Goal: Task Accomplishment & Management: Manage account settings

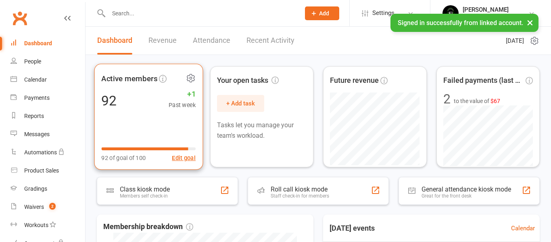
click at [157, 109] on div "92 +1 Past week" at bounding box center [148, 100] width 94 height 18
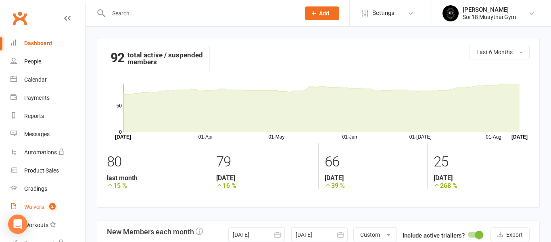
click at [46, 206] on count-badge "2" at bounding box center [50, 206] width 10 height 6
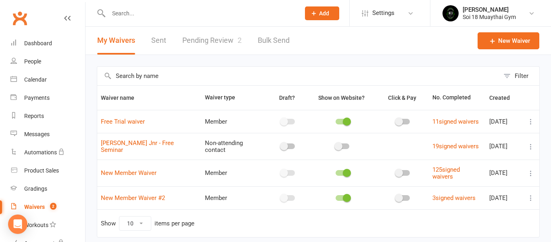
click at [223, 42] on link "Pending Review 2" at bounding box center [211, 41] width 59 height 28
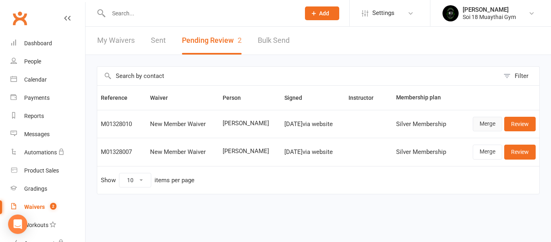
click at [485, 128] on link "Merge" at bounding box center [487, 124] width 29 height 15
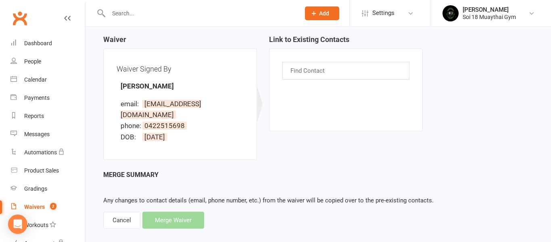
scroll to position [78, 0]
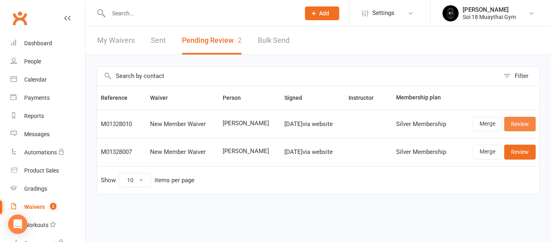
click at [521, 126] on link "Review" at bounding box center [519, 124] width 31 height 15
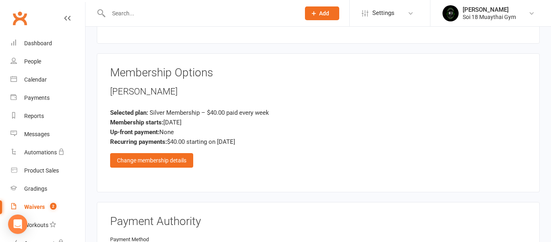
scroll to position [717, 0]
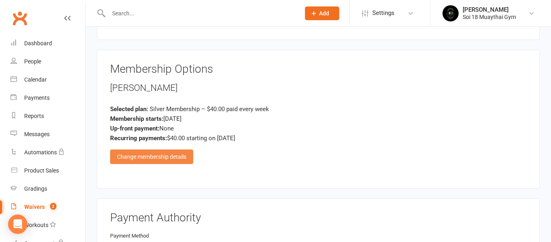
click at [187, 149] on div "Change membership details" at bounding box center [151, 156] width 83 height 15
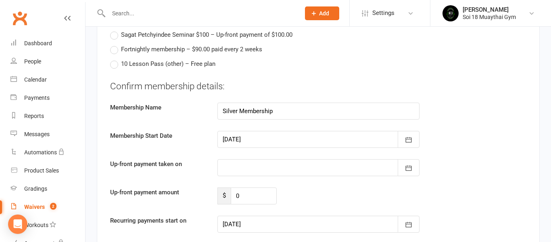
scroll to position [900, 0]
click at [246, 158] on div at bounding box center [318, 166] width 202 height 17
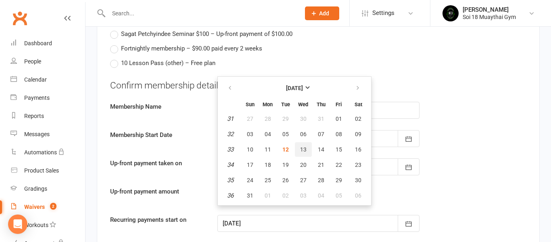
click at [304, 146] on span "13" at bounding box center [303, 149] width 6 height 6
type input "13 Aug 2025"
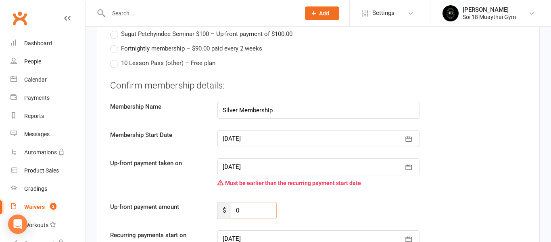
click at [251, 202] on input "0" at bounding box center [254, 210] width 46 height 17
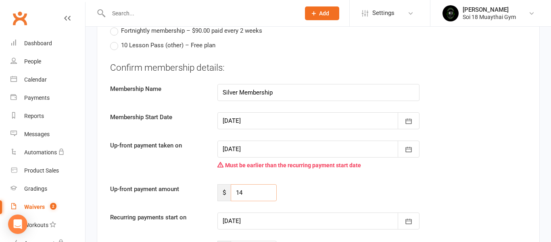
type input "14"
click at [274, 212] on div at bounding box center [318, 220] width 202 height 17
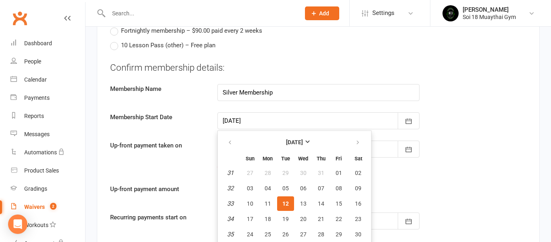
scroll to position [924, 0]
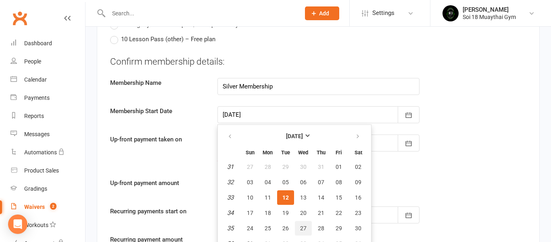
click at [306, 221] on button "27" at bounding box center [303, 228] width 17 height 15
type input "27 Aug 2025"
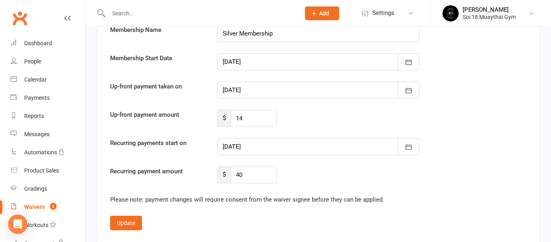
scroll to position [991, 0]
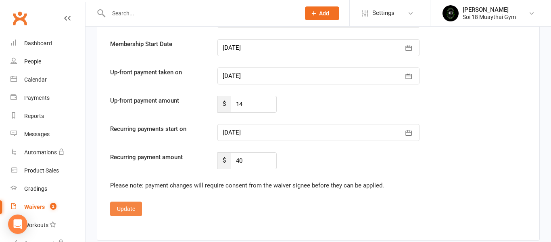
click at [134, 203] on button "Update" at bounding box center [126, 208] width 32 height 15
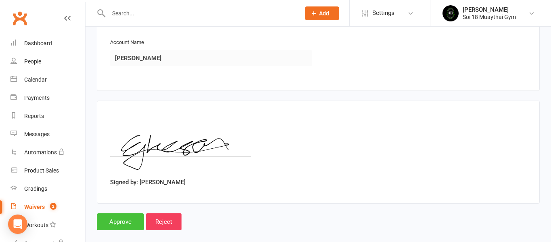
click at [120, 215] on input "Approve" at bounding box center [120, 221] width 47 height 17
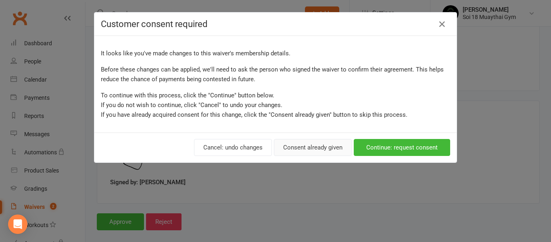
click at [327, 149] on button "Consent already given" at bounding box center [313, 147] width 78 height 17
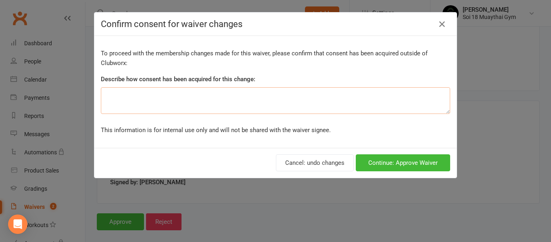
click at [243, 92] on textarea at bounding box center [275, 100] width 349 height 27
type textarea "in store promo"
click at [387, 163] on button "Continue: Approve Waiver" at bounding box center [403, 162] width 94 height 17
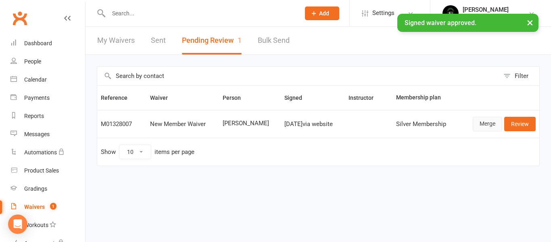
click at [482, 124] on link "Merge" at bounding box center [487, 124] width 29 height 15
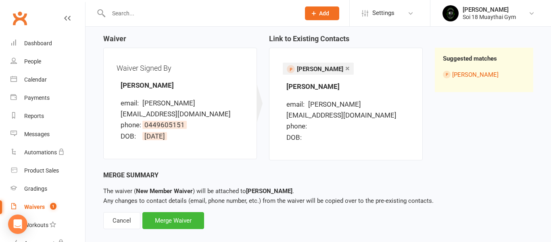
scroll to position [79, 0]
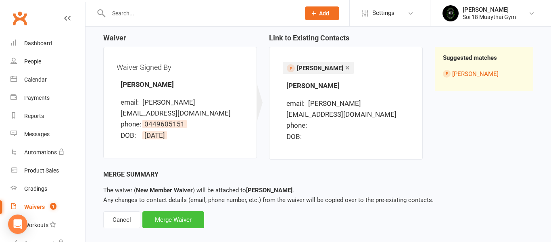
click at [189, 211] on div "Merge Waiver" at bounding box center [173, 219] width 62 height 17
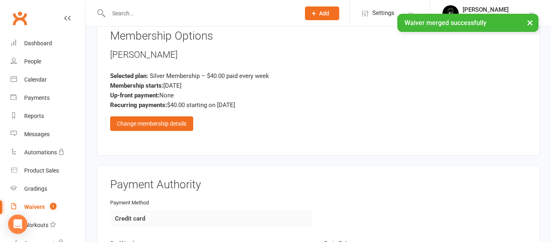
scroll to position [761, 0]
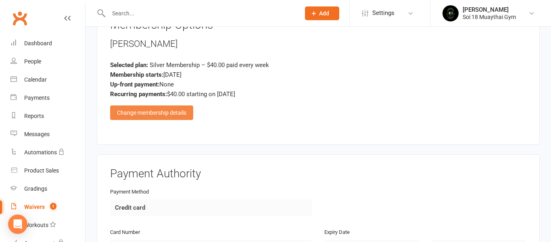
click at [161, 105] on div "Change membership details" at bounding box center [151, 112] width 83 height 15
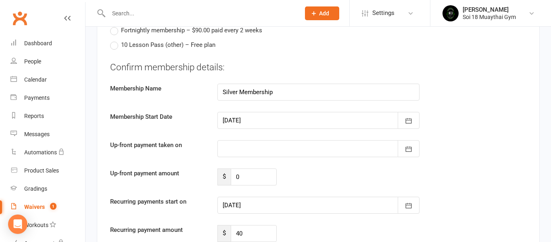
scroll to position [919, 0]
click at [262, 139] on div at bounding box center [318, 147] width 202 height 17
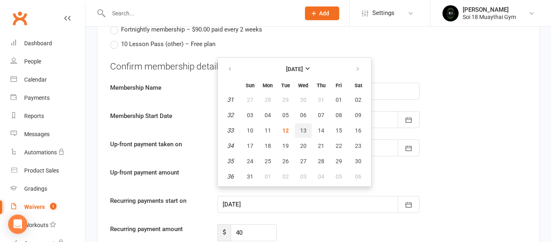
click at [300, 127] on span "13" at bounding box center [303, 130] width 6 height 6
type input "13 Aug 2025"
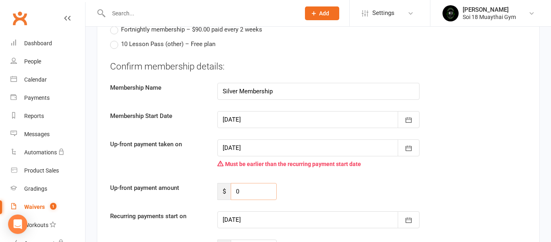
click at [249, 183] on input "0" at bounding box center [254, 191] width 46 height 17
type input "14"
click at [272, 211] on div at bounding box center [318, 219] width 202 height 17
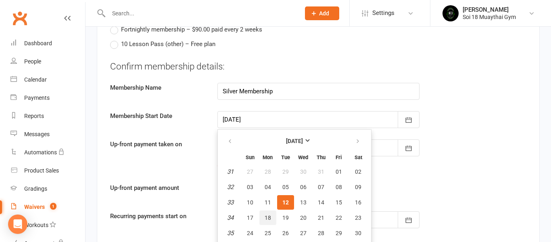
scroll to position [924, 0]
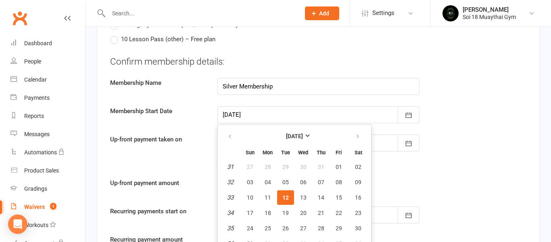
click at [196, 146] on div "Up-front payment taken on 13 Aug 2025 August 2025 Sun Mon Tue Wed Thu Fri Sat 3…" at bounding box center [318, 150] width 428 height 32
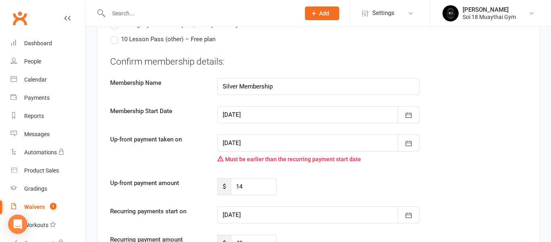
click at [260, 207] on div at bounding box center [318, 214] width 202 height 17
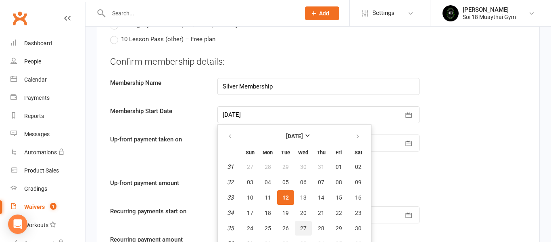
click at [303, 225] on span "27" at bounding box center [303, 228] width 6 height 6
type input "27 Aug 2025"
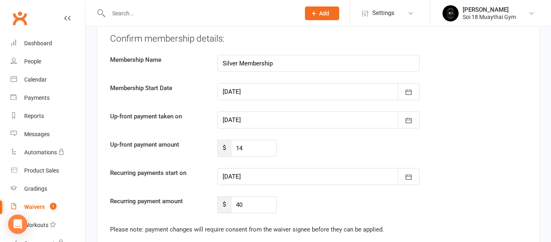
scroll to position [1026, 0]
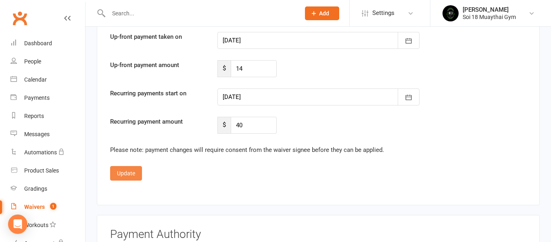
click at [138, 166] on button "Update" at bounding box center [126, 173] width 32 height 15
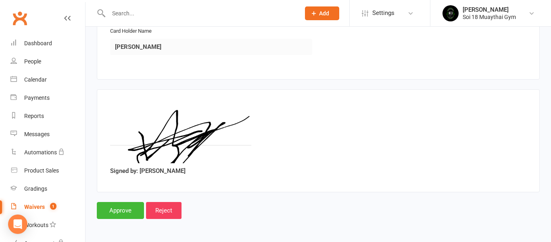
scroll to position [992, 0]
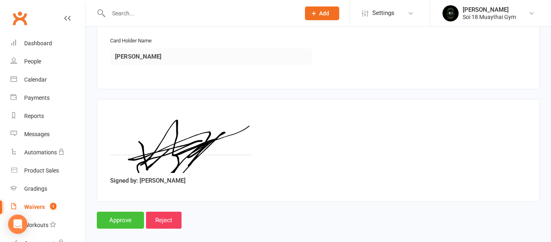
click at [127, 211] on input "Approve" at bounding box center [120, 219] width 47 height 17
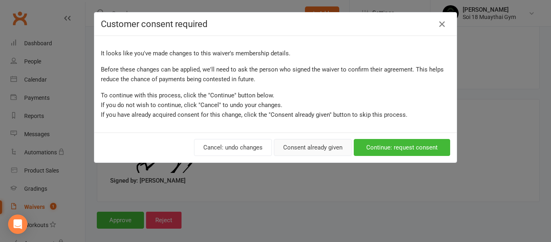
click at [300, 149] on button "Consent already given" at bounding box center [313, 147] width 78 height 17
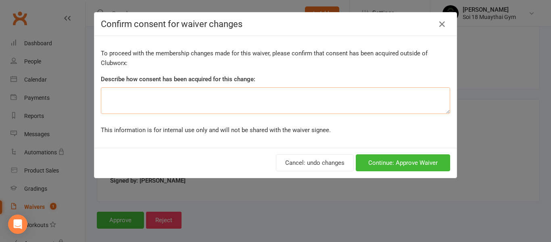
click at [198, 103] on textarea at bounding box center [275, 100] width 349 height 27
type textarea "in store promo"
click at [382, 163] on button "Continue: Approve Waiver" at bounding box center [403, 162] width 94 height 17
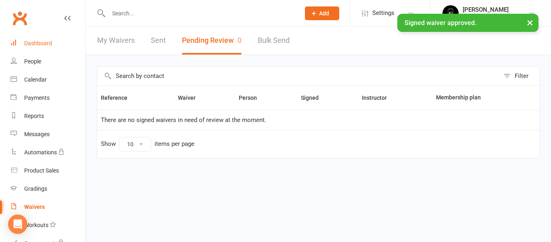
click at [38, 43] on div "Dashboard" at bounding box center [38, 43] width 28 height 6
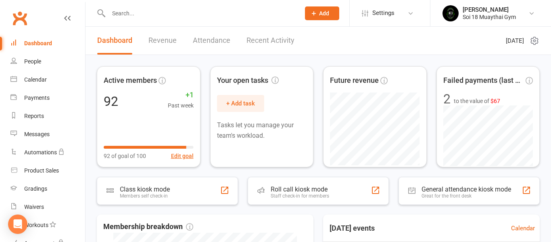
click at [163, 43] on link "Revenue" at bounding box center [162, 41] width 28 height 28
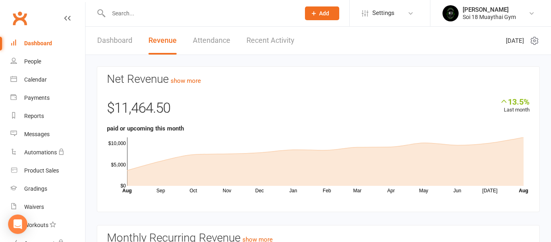
click at [122, 41] on link "Dashboard" at bounding box center [114, 41] width 35 height 28
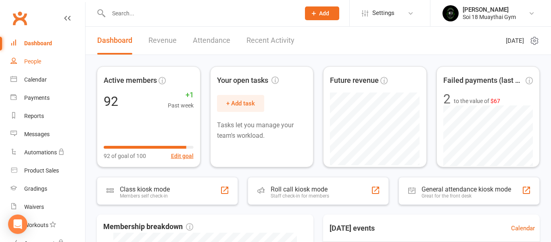
click at [32, 63] on div "People" at bounding box center [32, 61] width 17 height 6
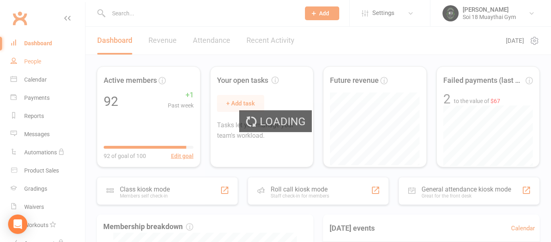
select select "100"
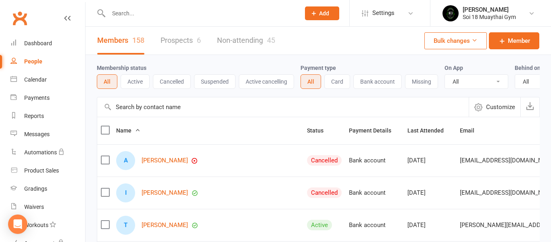
click at [182, 40] on link "Prospects 6" at bounding box center [181, 41] width 40 height 28
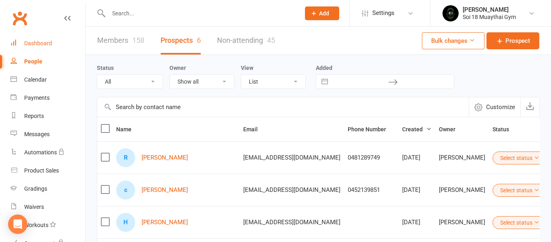
click at [44, 47] on link "Dashboard" at bounding box center [47, 43] width 75 height 18
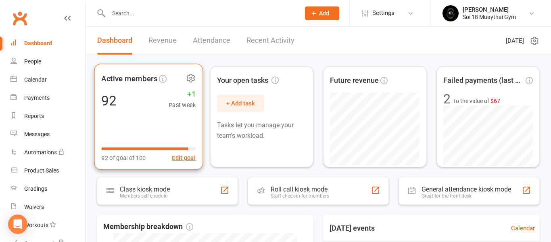
click at [140, 121] on div "Active members 92 +1 Past week 92 of goal of 100 Edit goal" at bounding box center [148, 117] width 109 height 106
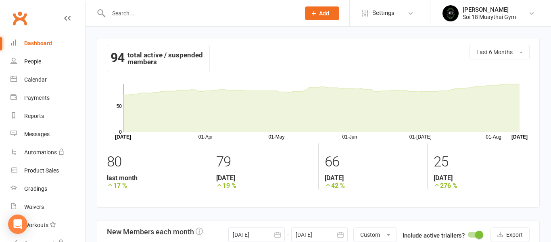
click at [40, 45] on div "Dashboard" at bounding box center [38, 43] width 28 height 6
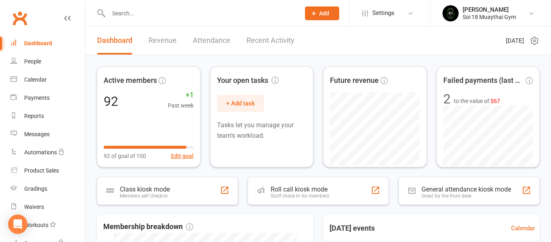
click at [163, 43] on link "Revenue" at bounding box center [162, 41] width 28 height 28
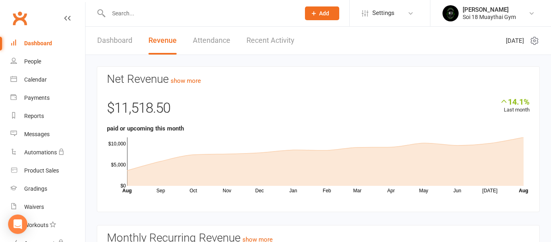
click at [109, 40] on link "Dashboard" at bounding box center [114, 41] width 35 height 28
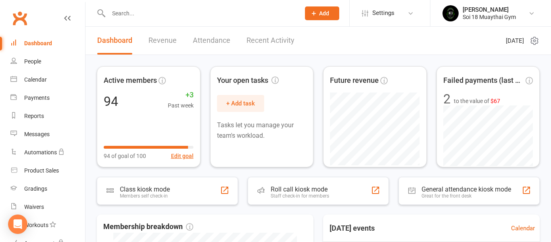
click at [164, 44] on link "Revenue" at bounding box center [162, 41] width 28 height 28
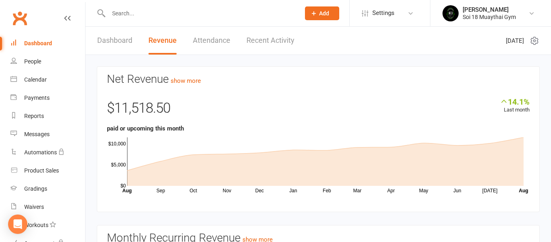
click at [118, 39] on link "Dashboard" at bounding box center [114, 41] width 35 height 28
